Goal: Information Seeking & Learning: Understand process/instructions

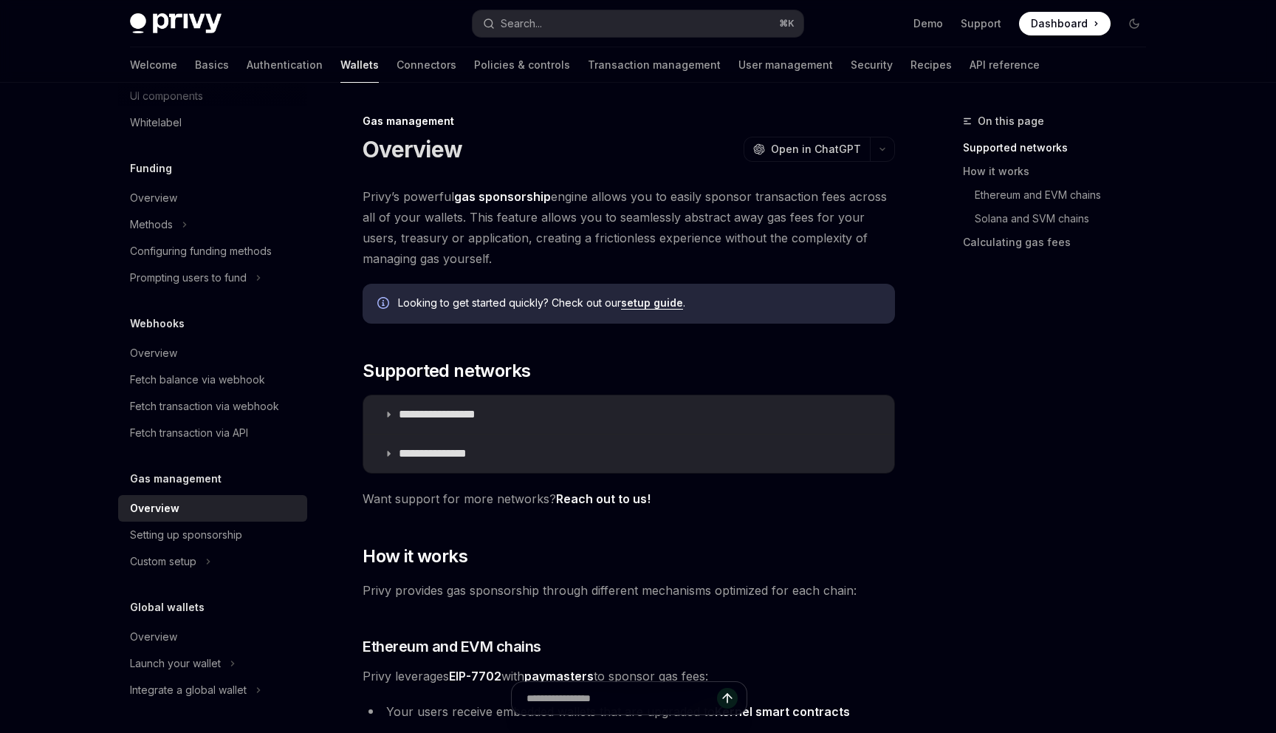
click at [437, 408] on p "**********" at bounding box center [454, 414] width 110 height 15
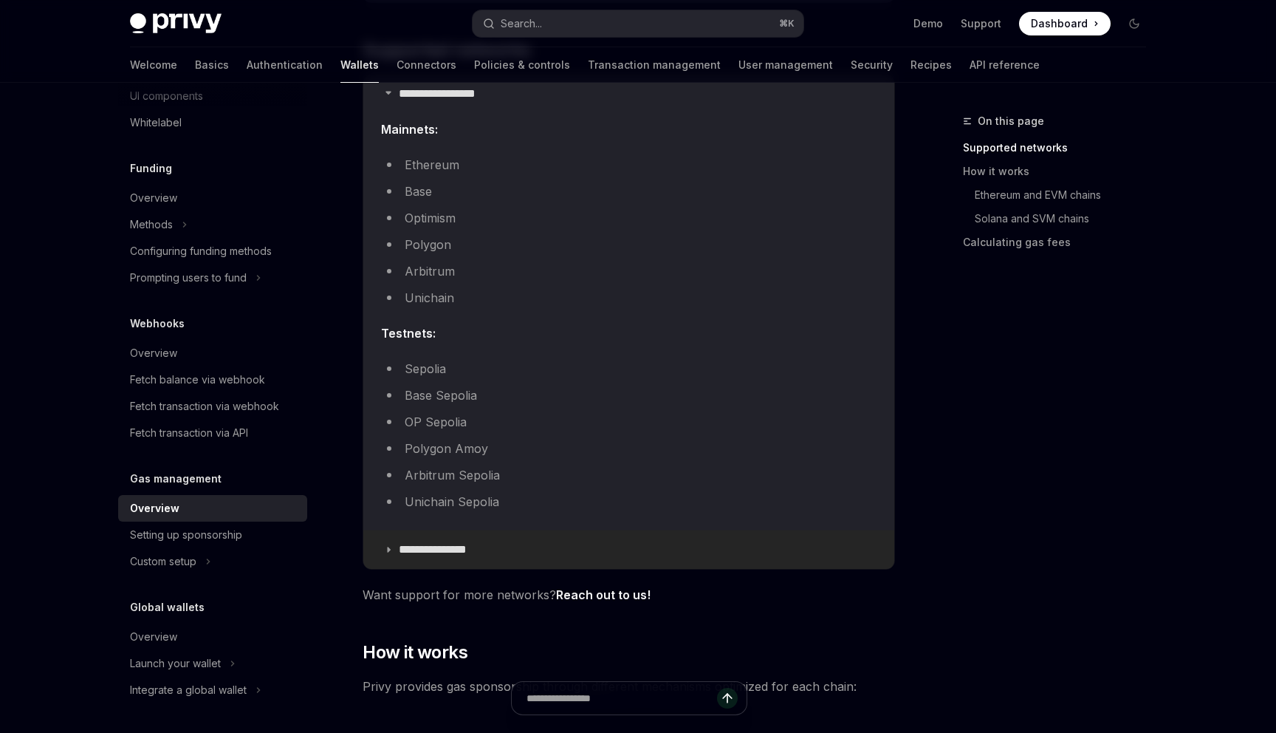
scroll to position [326, 0]
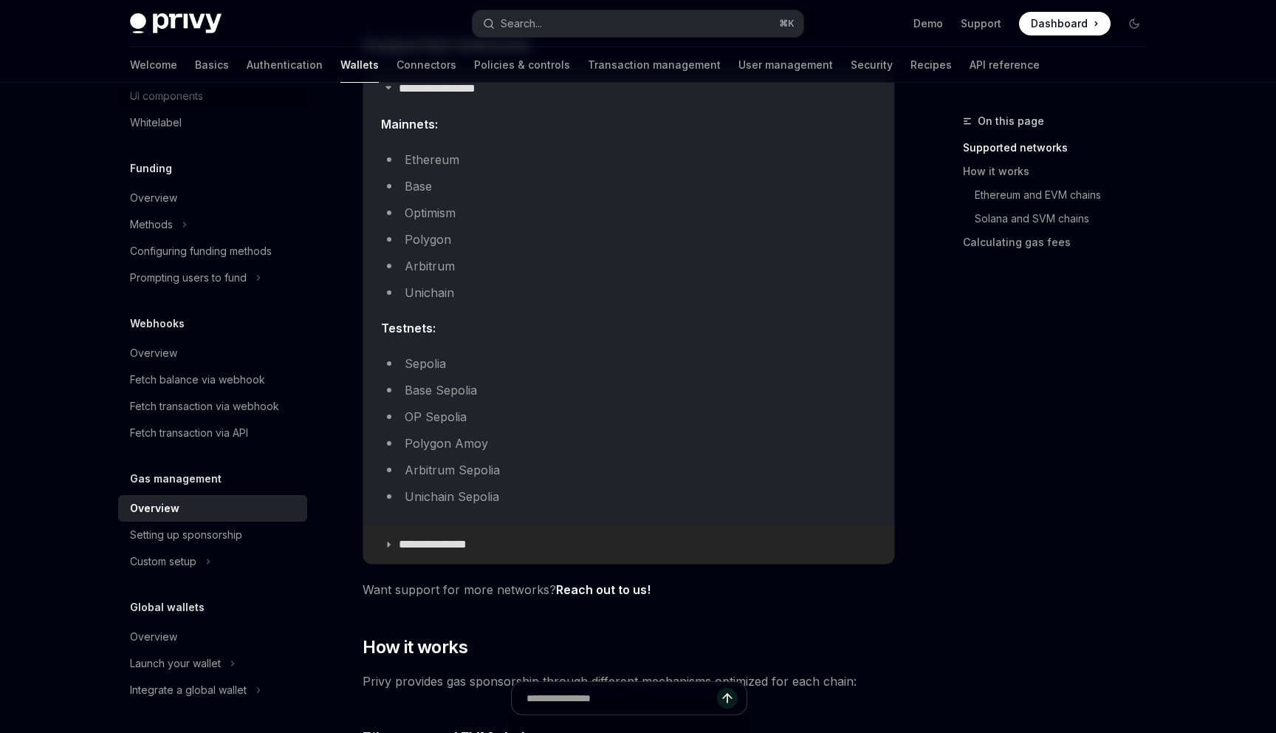
click at [452, 555] on summary "**********" at bounding box center [628, 544] width 531 height 38
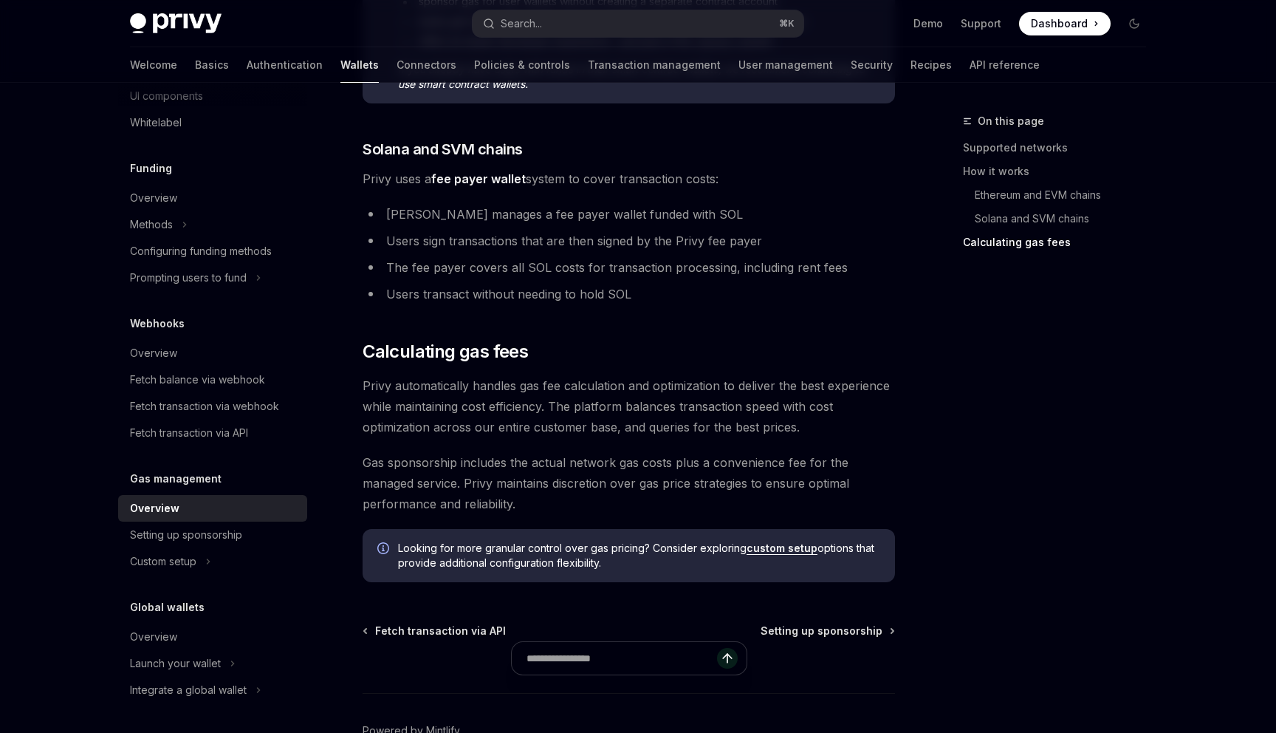
scroll to position [1586, 0]
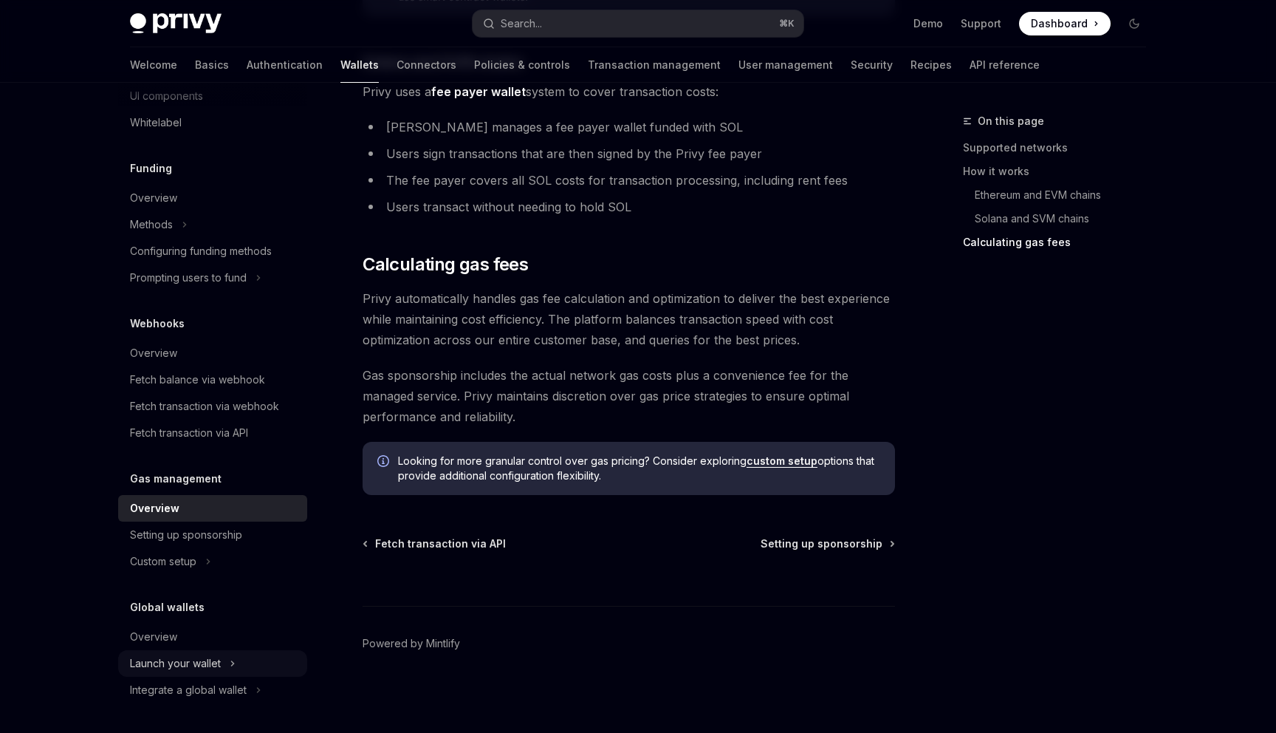
click at [216, 654] on div "Launch your wallet" at bounding box center [175, 663] width 91 height 18
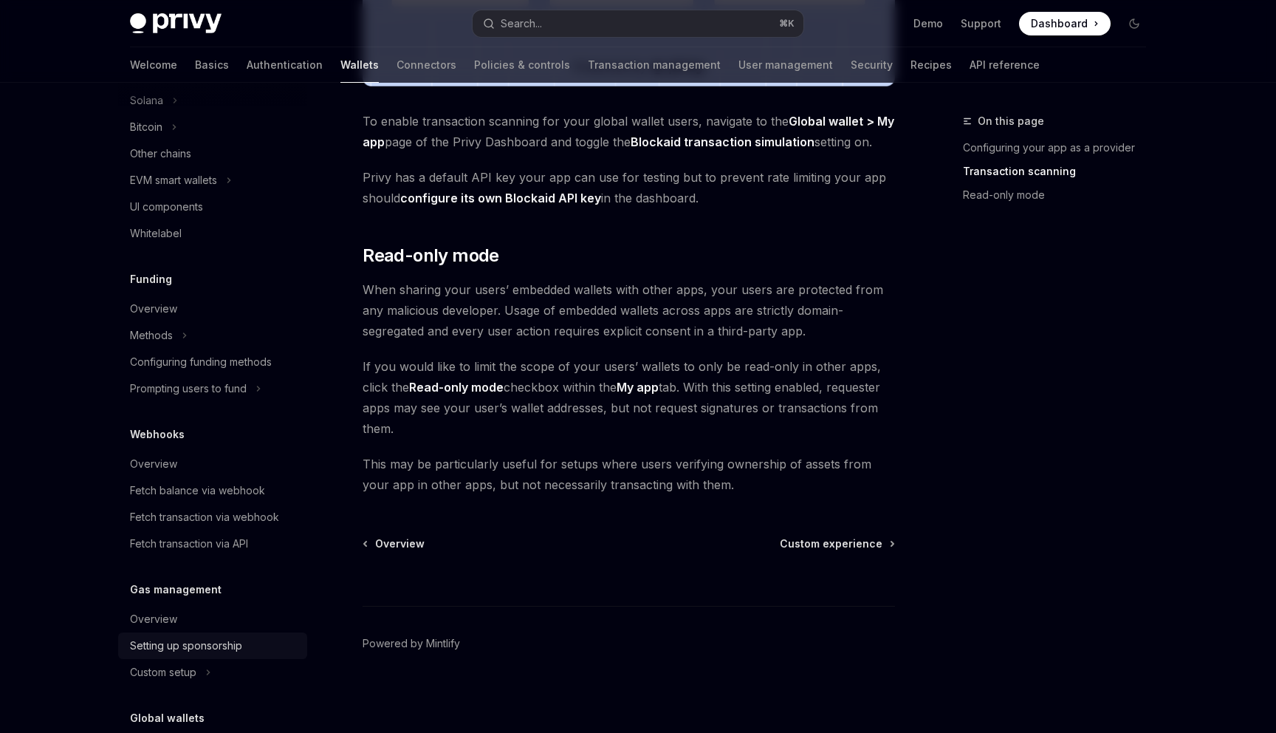
scroll to position [180, 0]
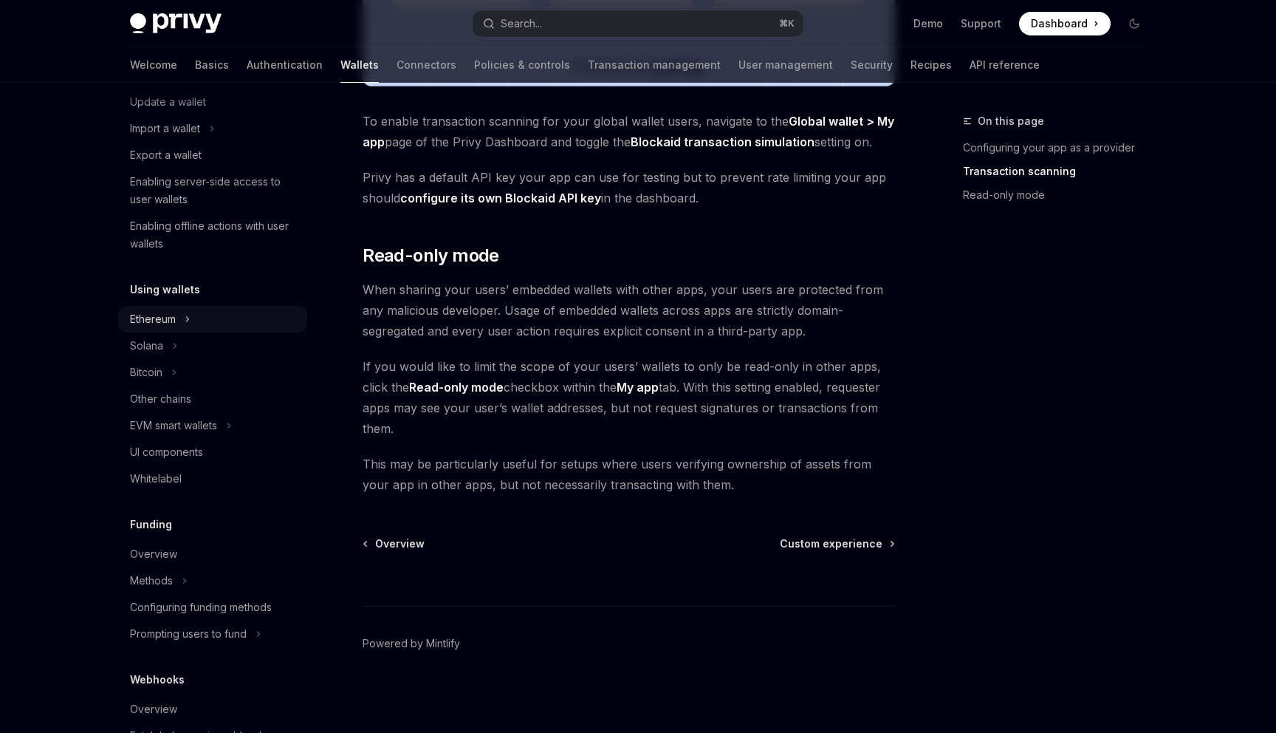
click at [170, 326] on div "Ethereum" at bounding box center [153, 319] width 46 height 18
type textarea "*"
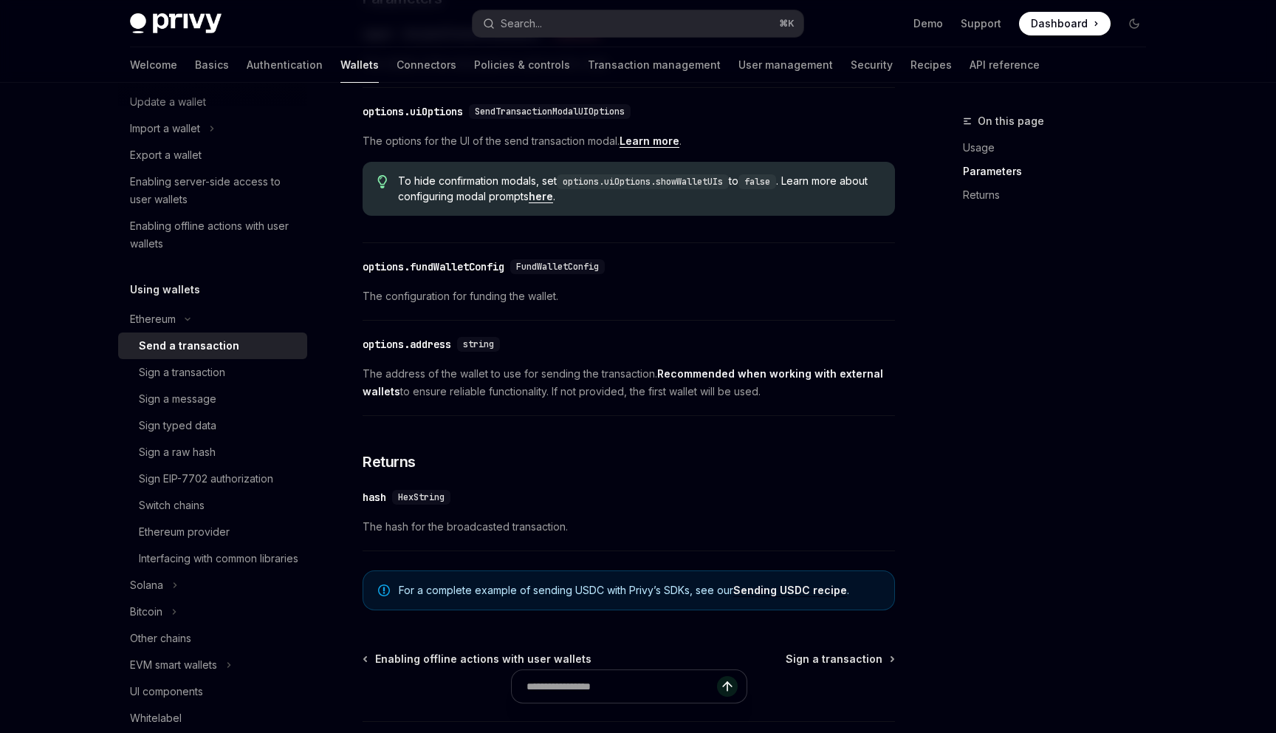
scroll to position [852, 0]
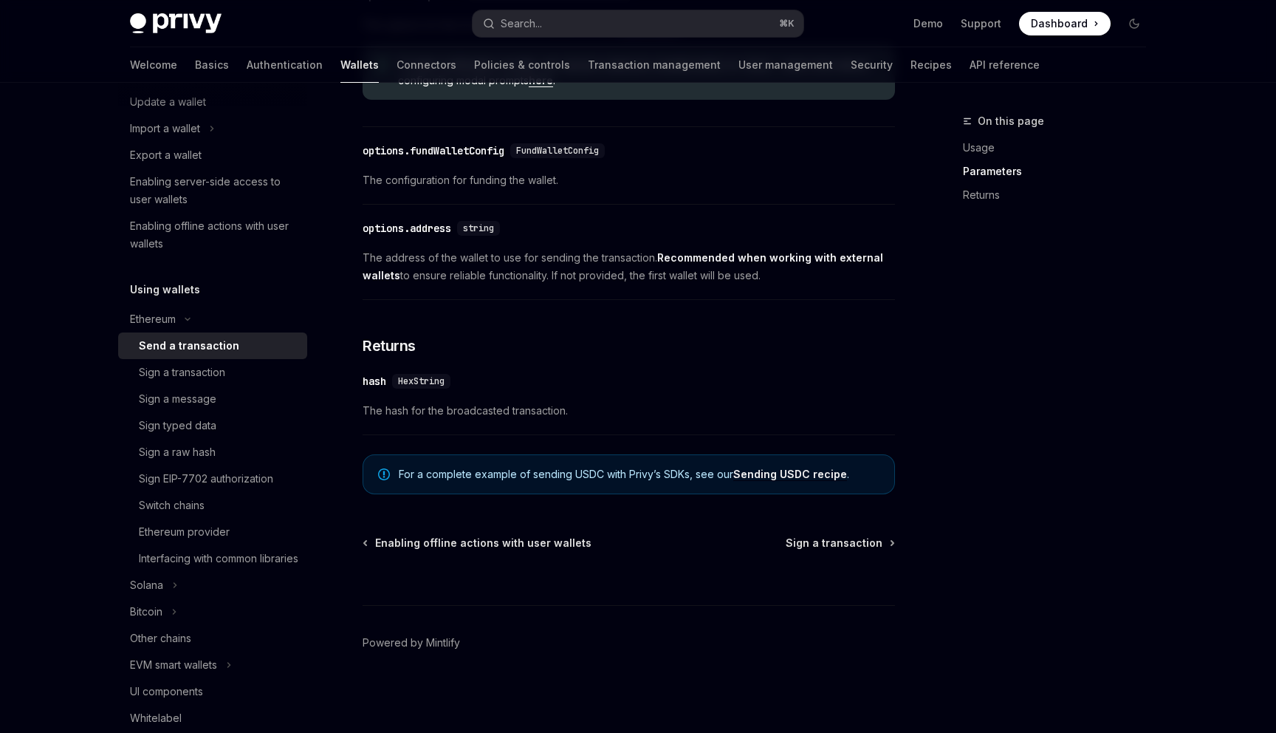
click at [781, 470] on link "Sending USDC recipe" at bounding box center [790, 474] width 114 height 13
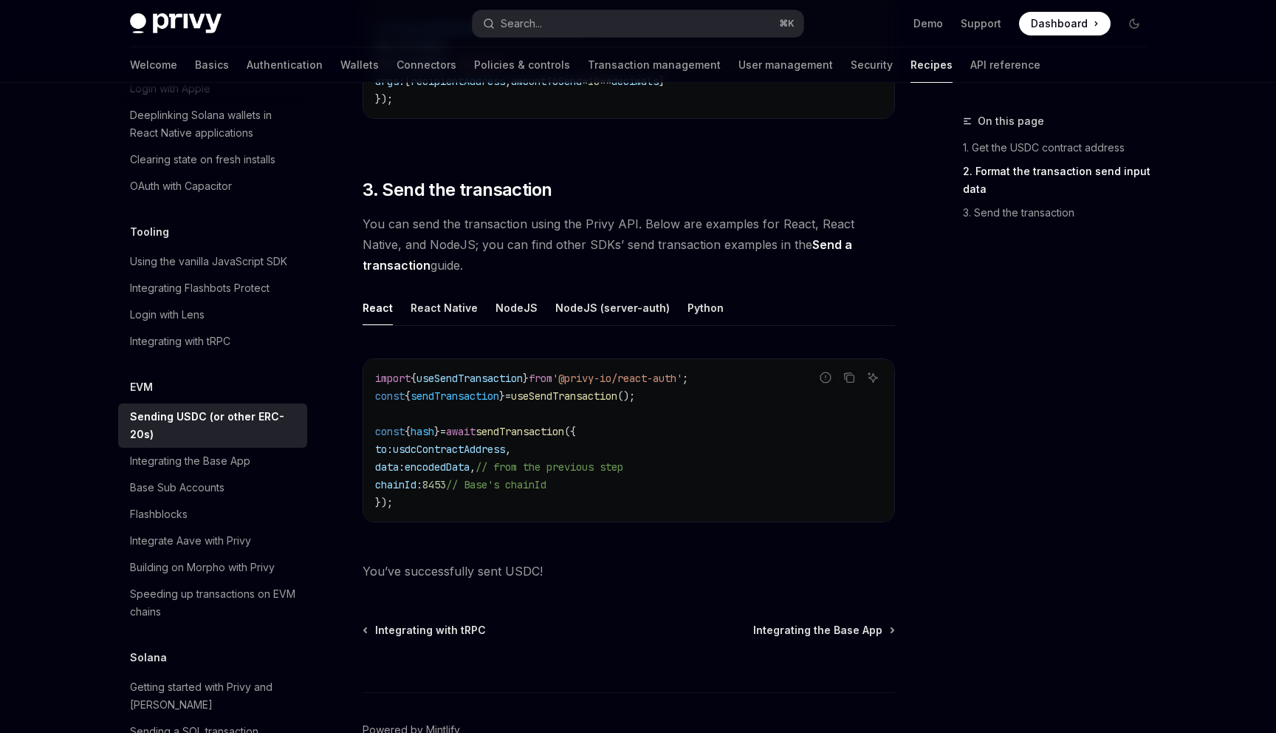
scroll to position [1117, 0]
